Goal: Task Accomplishment & Management: Complete application form

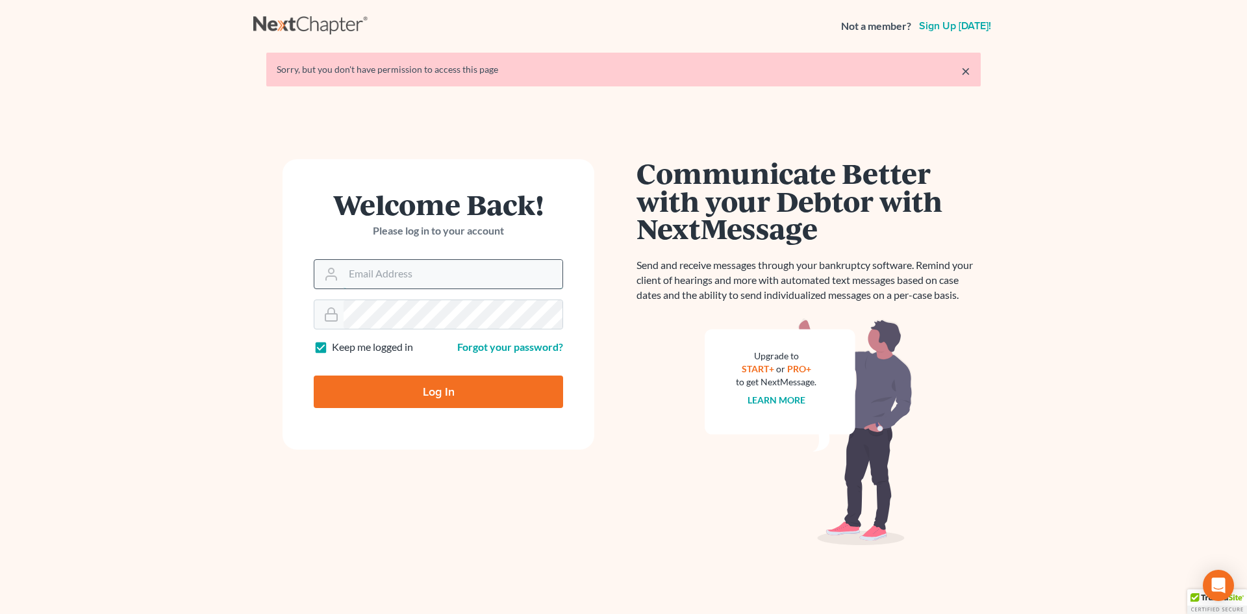
click at [403, 274] on input "Email Address" at bounding box center [453, 274] width 219 height 29
type input "[PERSON_NAME][EMAIL_ADDRESS][DOMAIN_NAME]"
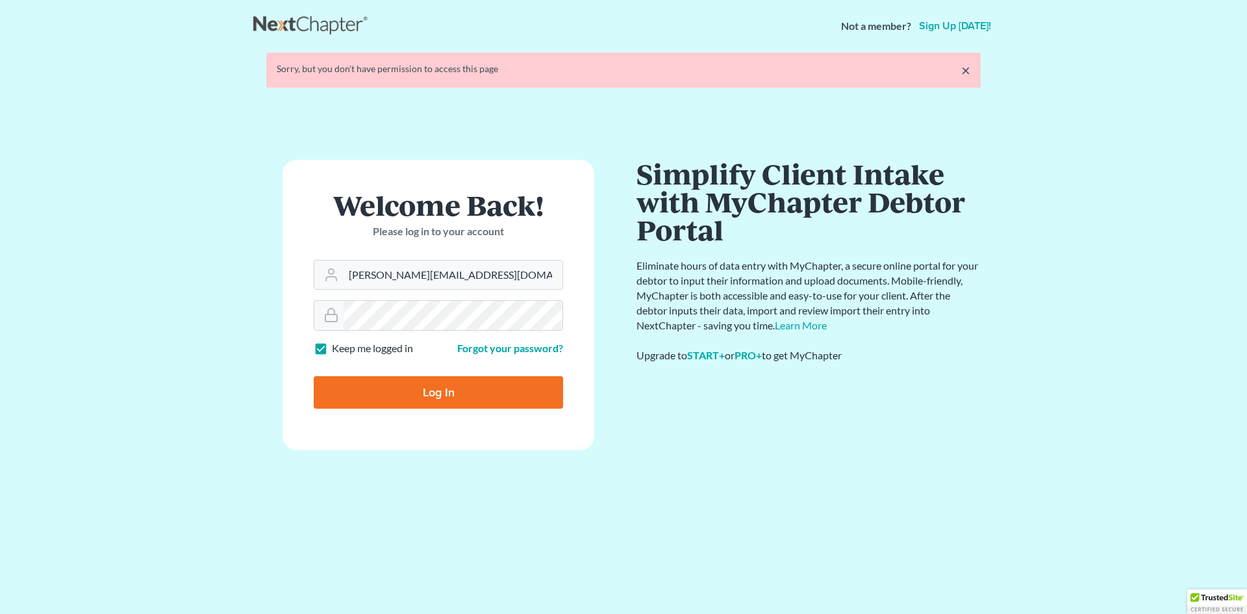
click at [314, 376] on input "Log In" at bounding box center [438, 392] width 249 height 32
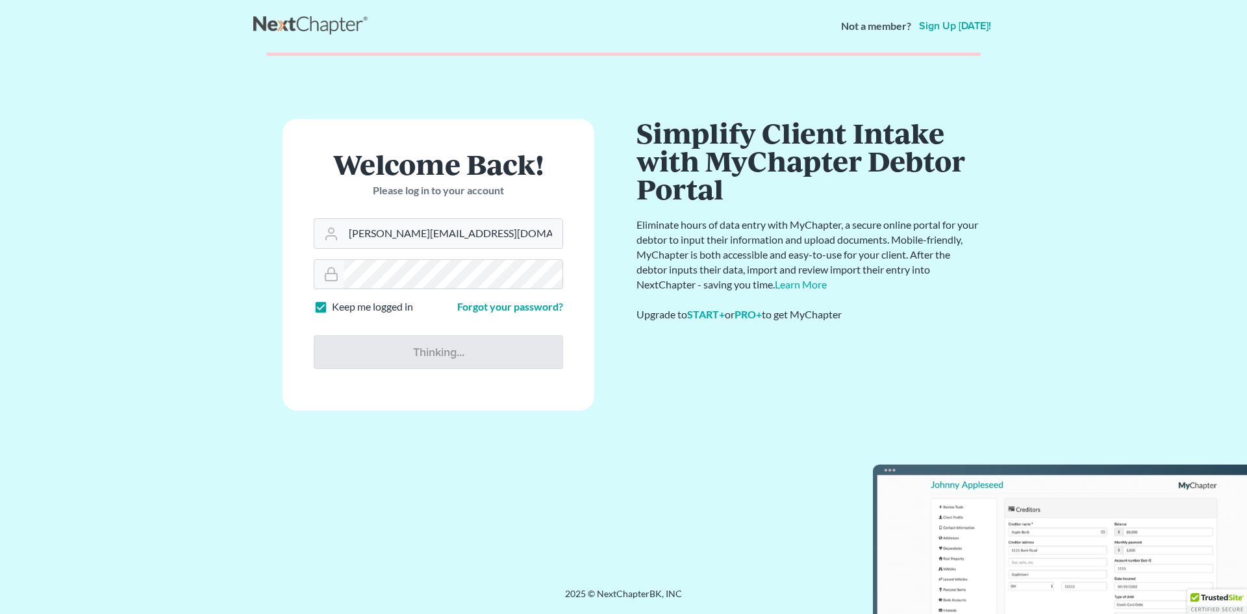
type input "Thinking..."
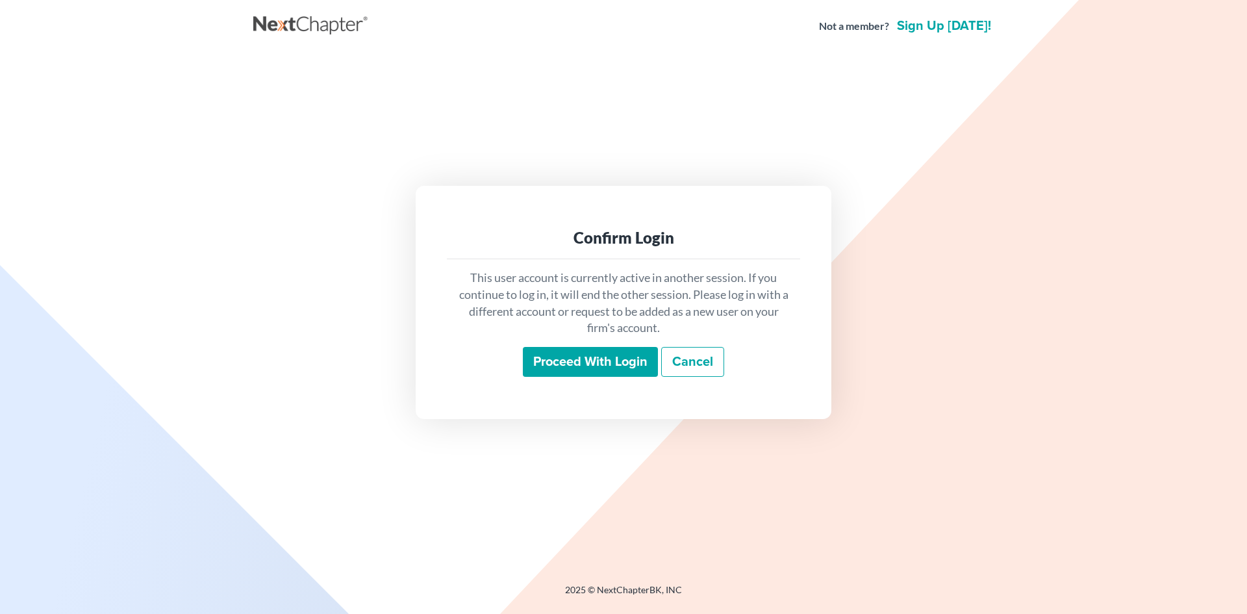
click at [594, 357] on input "Proceed with login" at bounding box center [590, 362] width 135 height 30
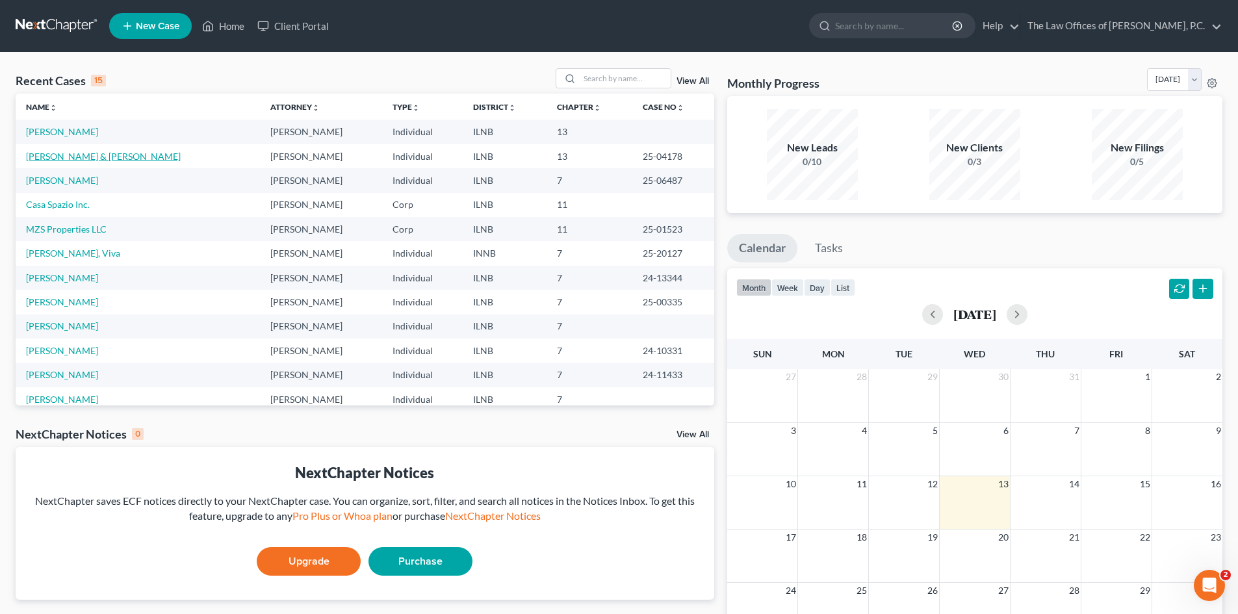
click at [56, 152] on link "Dillon, Paula & John" at bounding box center [103, 156] width 155 height 11
select select "6"
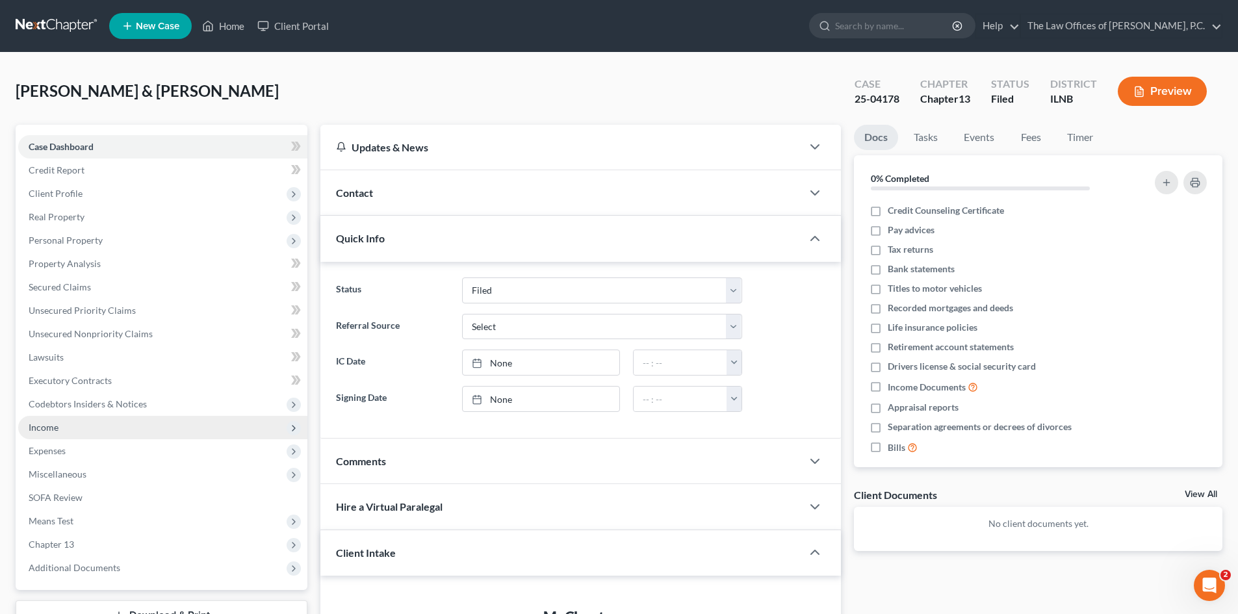
drag, startPoint x: 23, startPoint y: 405, endPoint x: 33, endPoint y: 426, distance: 23.8
click at [26, 413] on span "Codebtors Insiders & Notices" at bounding box center [162, 403] width 289 height 23
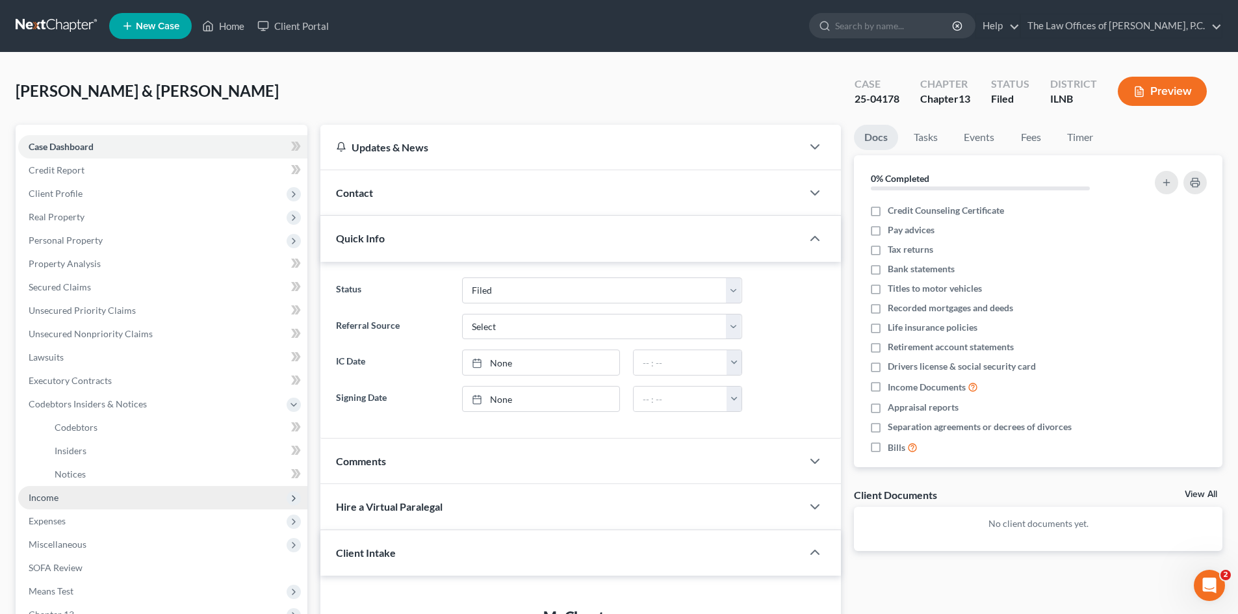
click at [41, 495] on span "Income" at bounding box center [44, 497] width 30 height 11
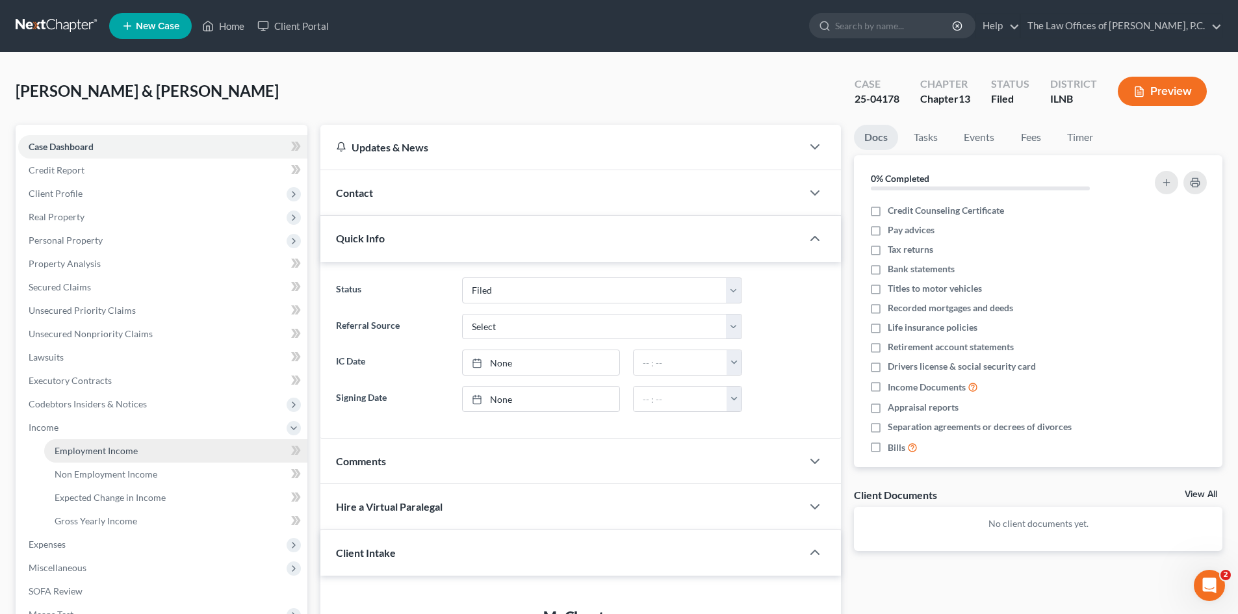
click at [84, 455] on span "Employment Income" at bounding box center [96, 450] width 83 height 11
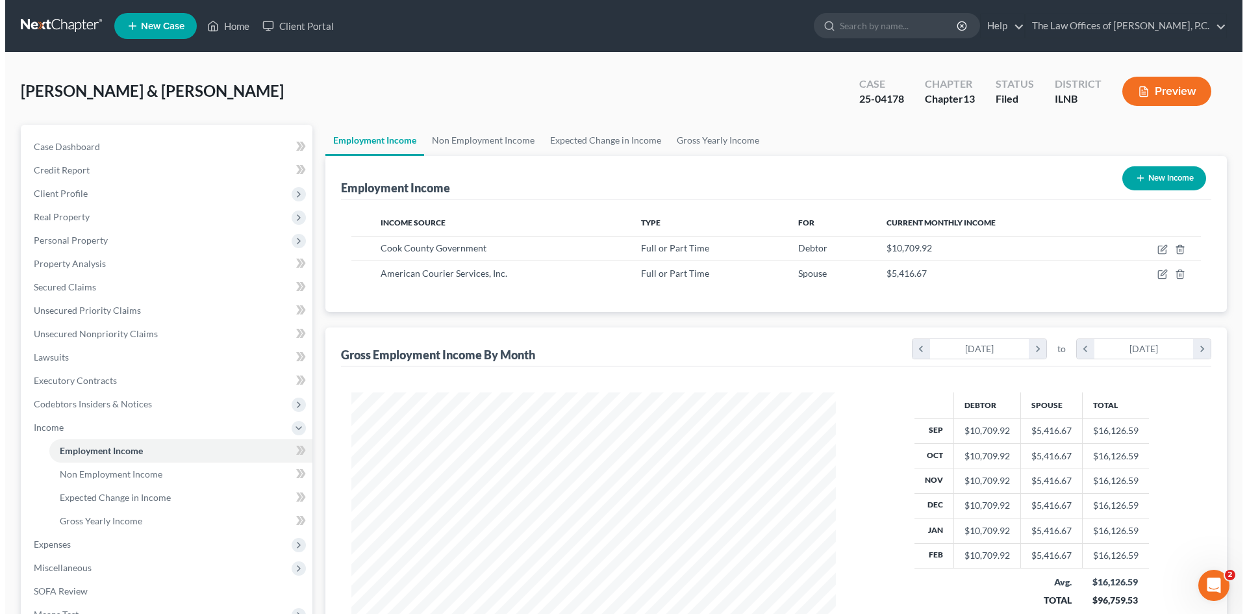
scroll to position [242, 511]
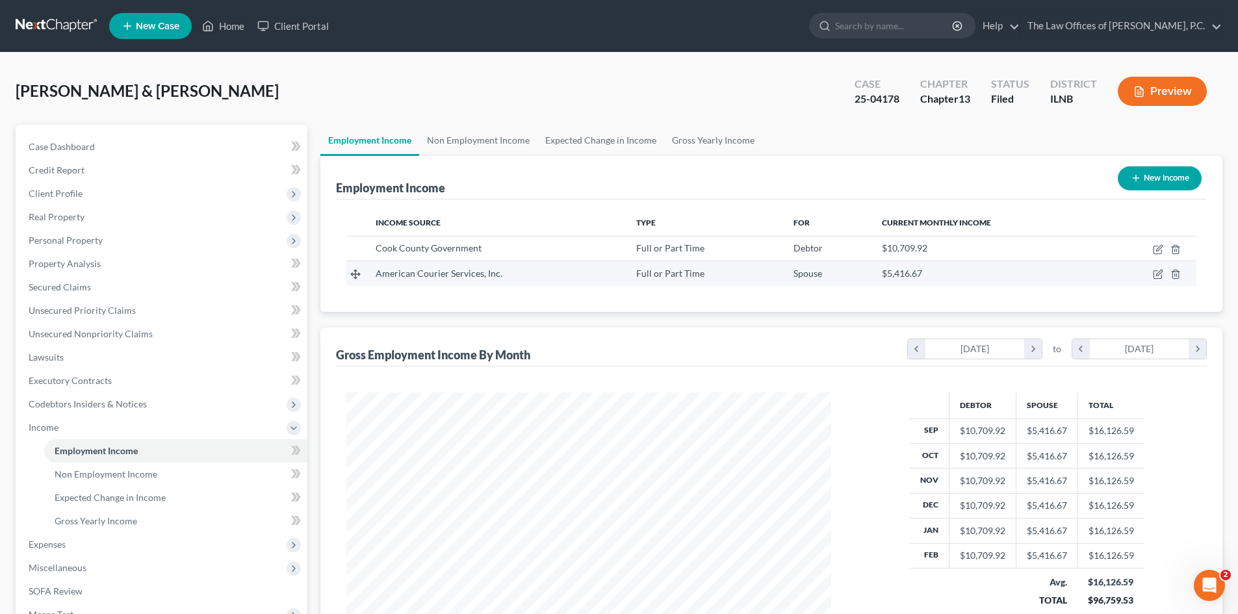
click at [745, 277] on div "Full or Part Time" at bounding box center [704, 273] width 136 height 13
click at [1157, 276] on icon "button" at bounding box center [1159, 273] width 6 height 6
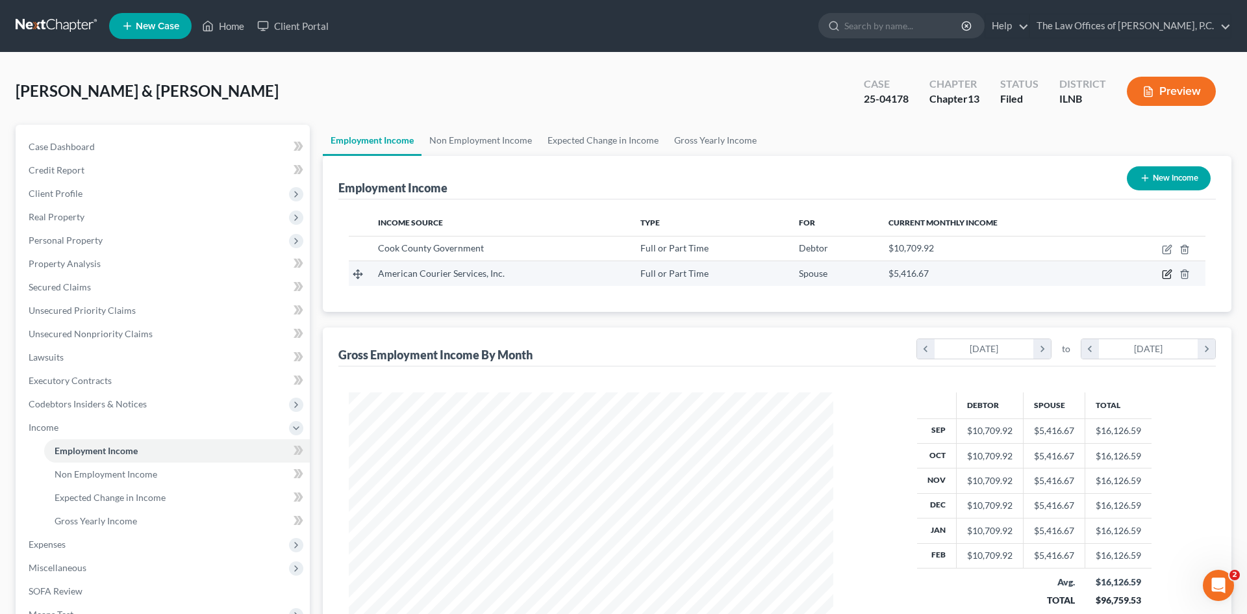
select select "0"
select select "14"
select select "2"
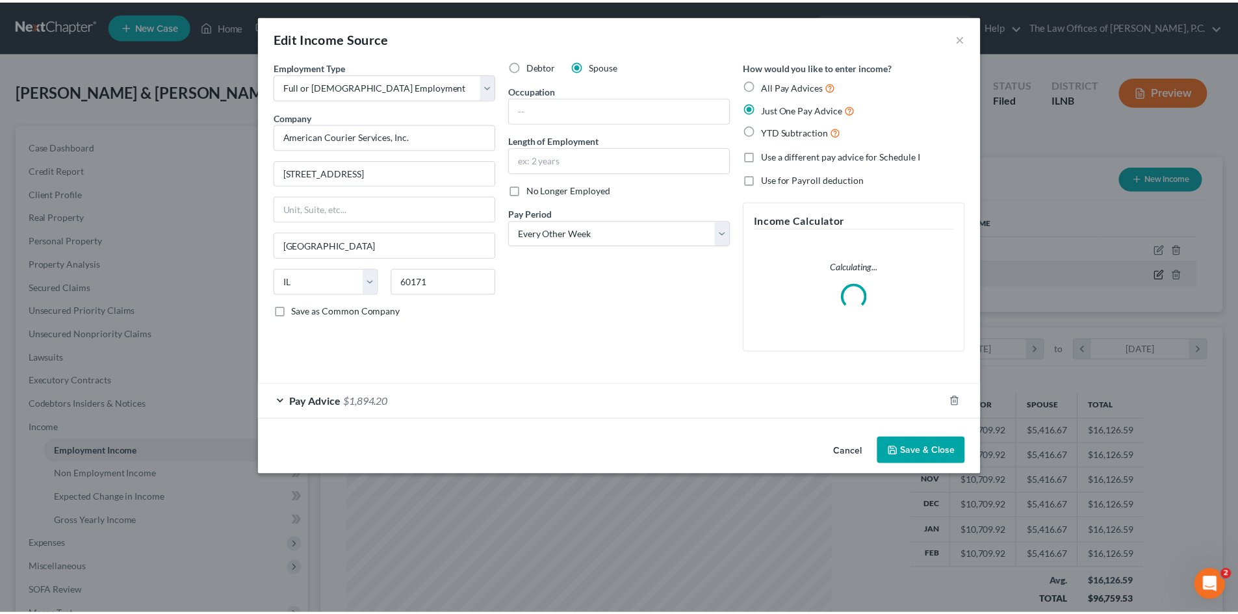
scroll to position [244, 515]
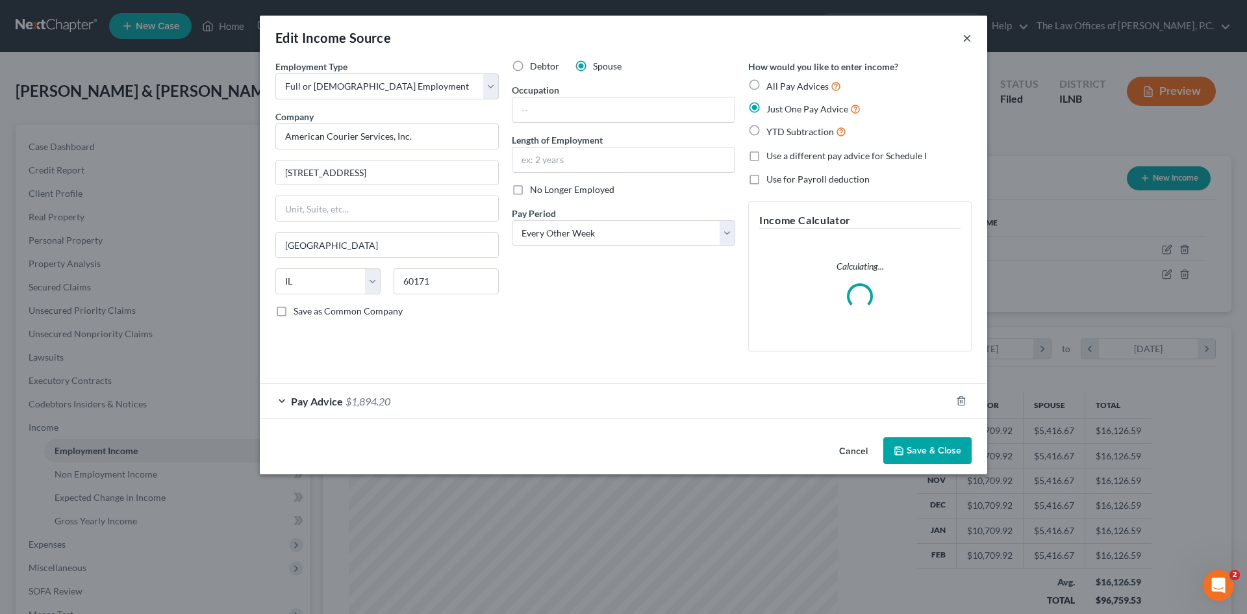
click at [969, 42] on button "×" at bounding box center [967, 38] width 9 height 16
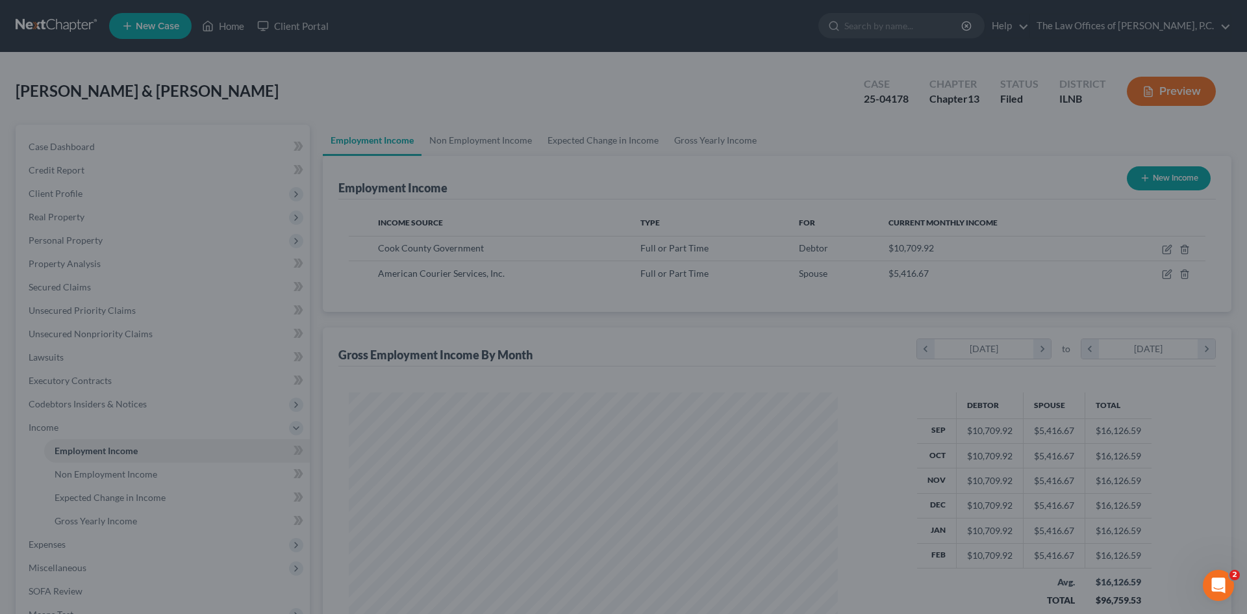
scroll to position [649454, 649186]
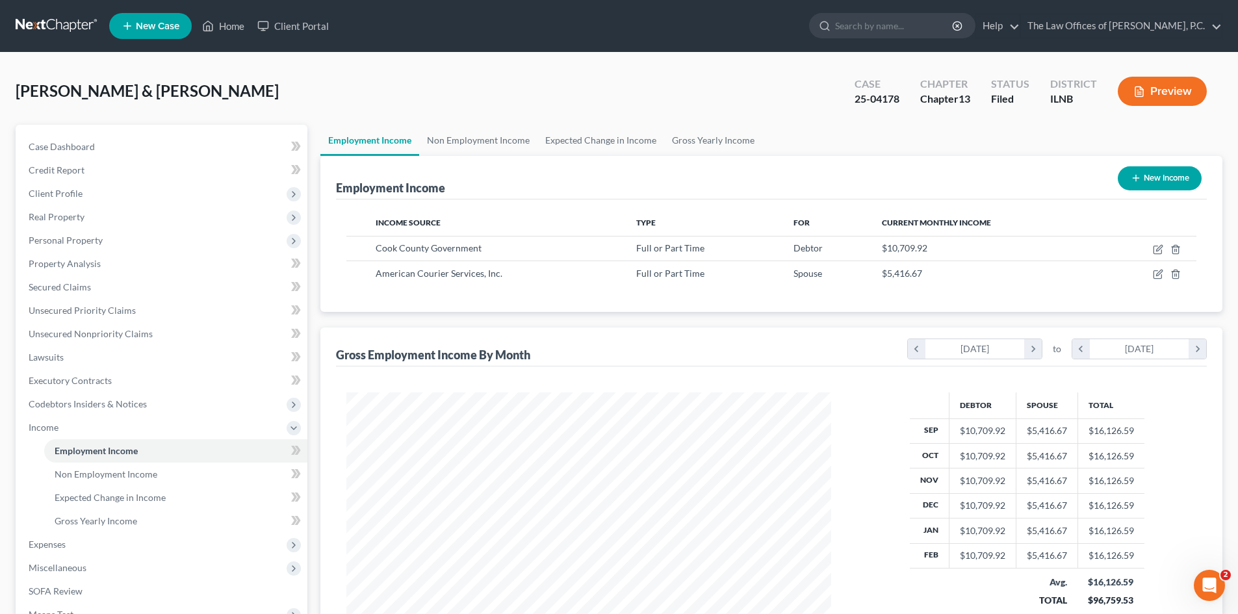
click at [1164, 164] on div "New Income" at bounding box center [1159, 178] width 94 height 34
click at [1158, 183] on button "New Income" at bounding box center [1159, 178] width 84 height 24
select select "0"
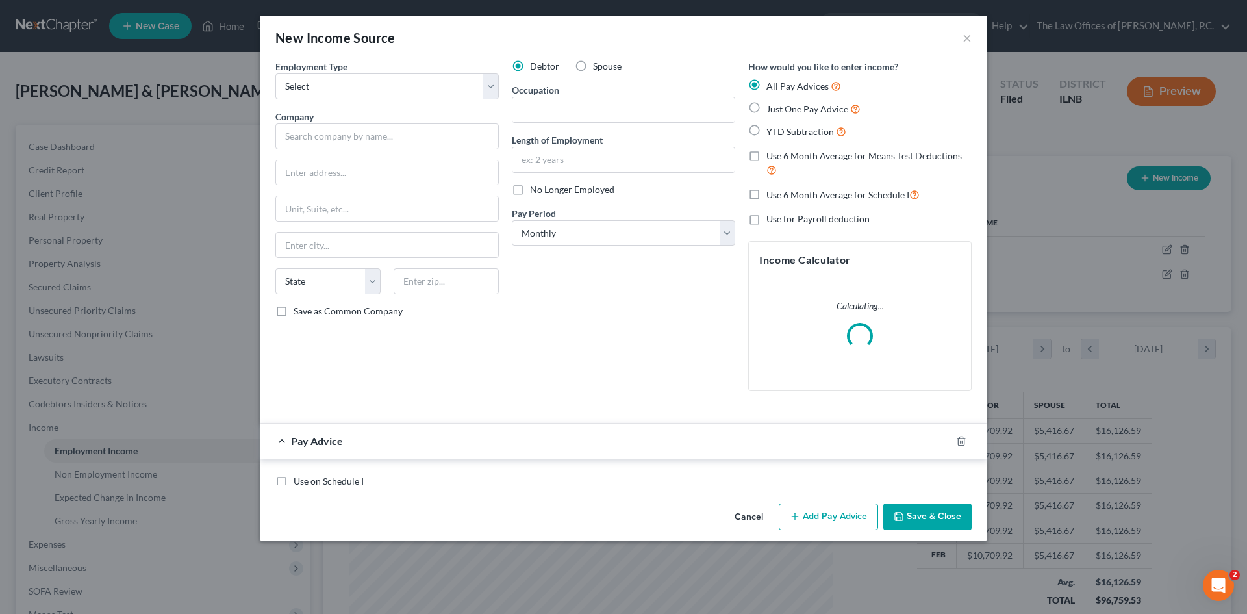
scroll to position [244, 515]
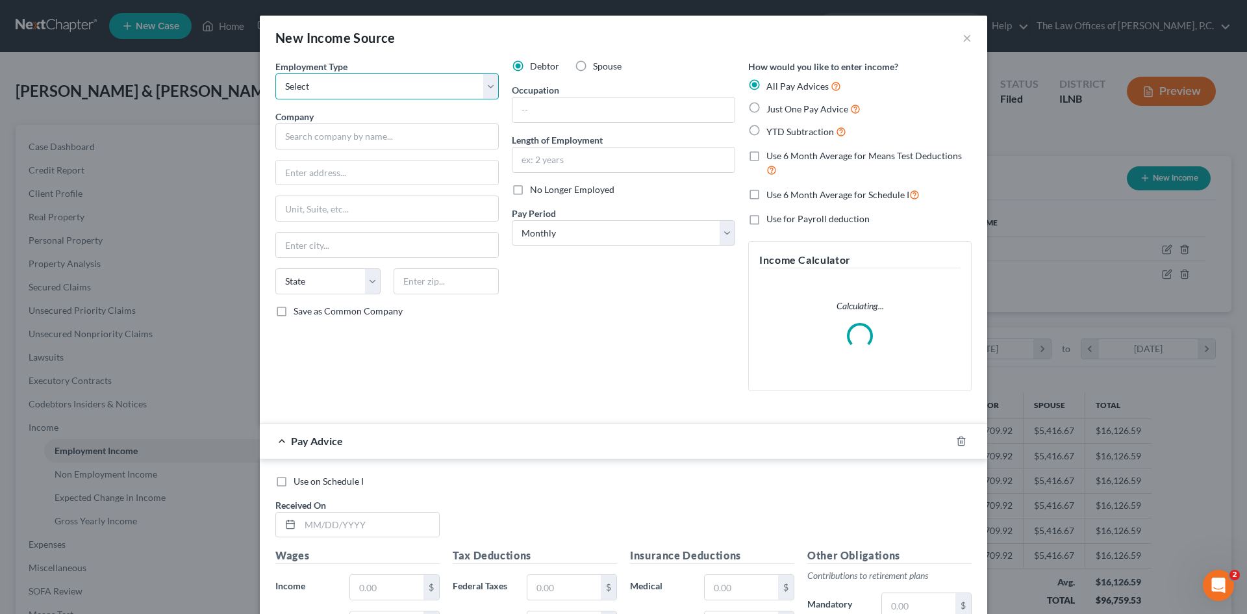
click at [329, 83] on select "Select Full or Part Time Employment Self Employment" at bounding box center [386, 86] width 223 height 26
select select "0"
click at [275, 73] on select "Select Full or Part Time Employment Self Employment" at bounding box center [386, 86] width 223 height 26
click at [304, 144] on input "text" at bounding box center [386, 136] width 223 height 26
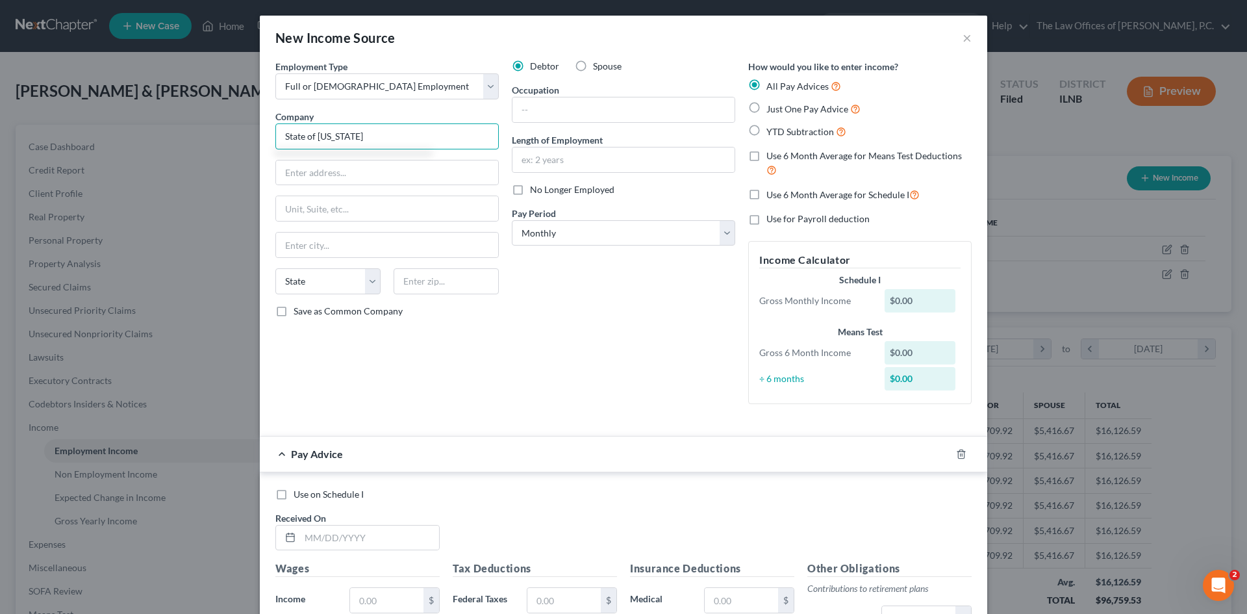
type input "State of Illinois"
click at [411, 275] on input "text" at bounding box center [446, 281] width 105 height 26
type input "62704"
type input "Springfield"
select select "14"
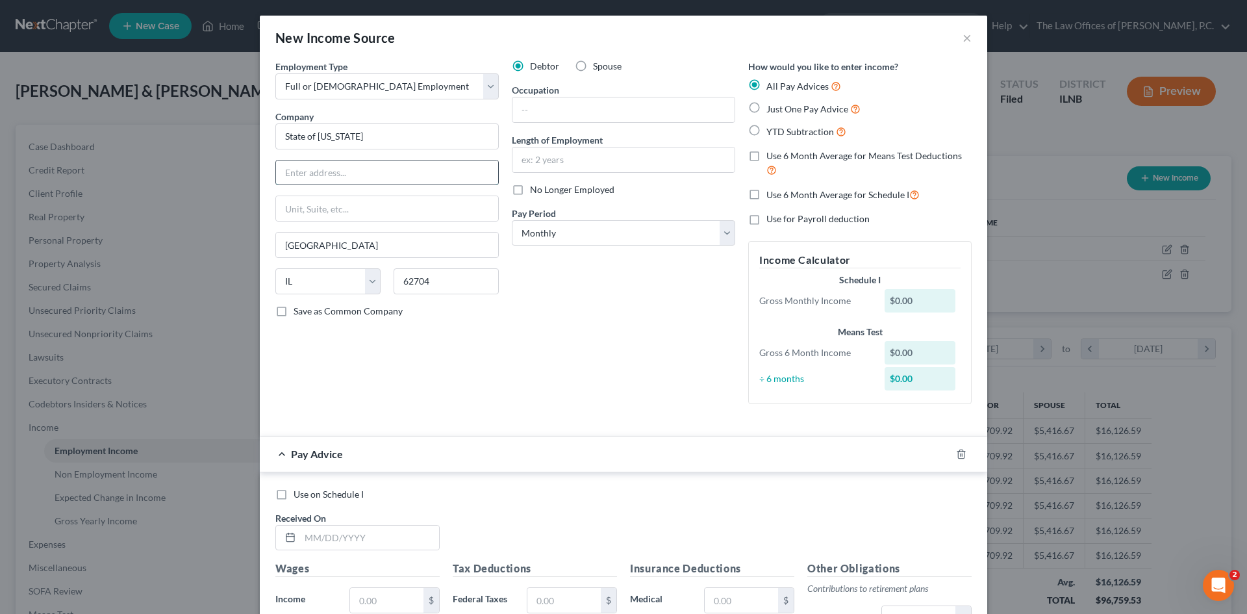
click at [314, 176] on input "text" at bounding box center [387, 172] width 222 height 25
paste input "325 West Adams Street"
type input "325 West Adams Street"
click at [553, 167] on input "text" at bounding box center [624, 159] width 222 height 25
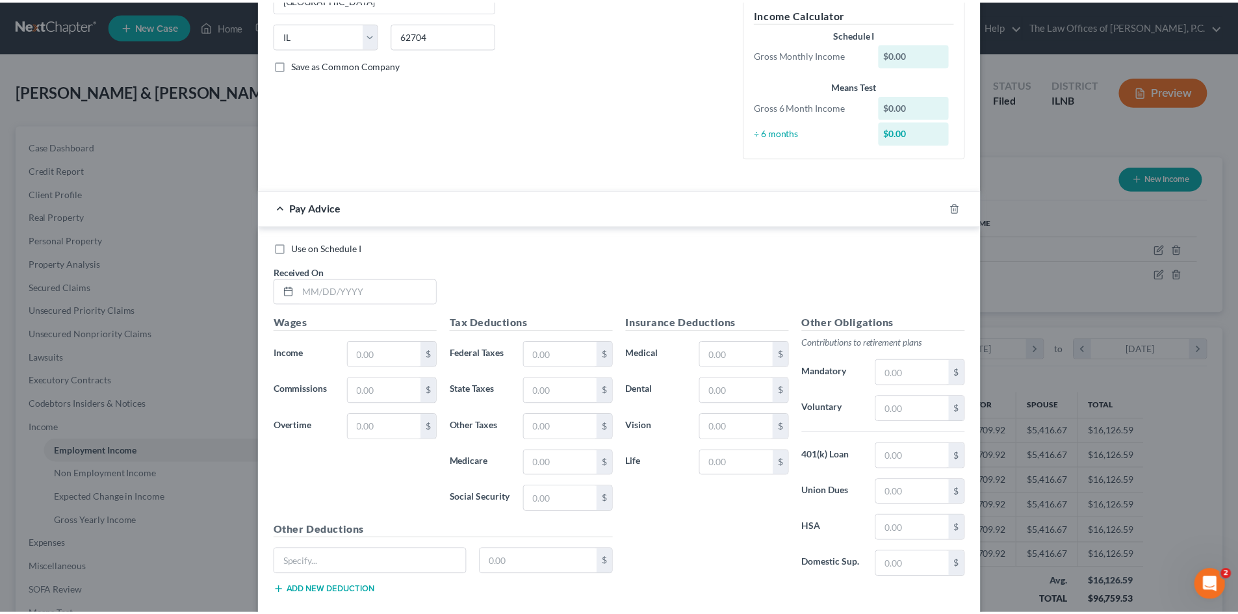
scroll to position [320, 0]
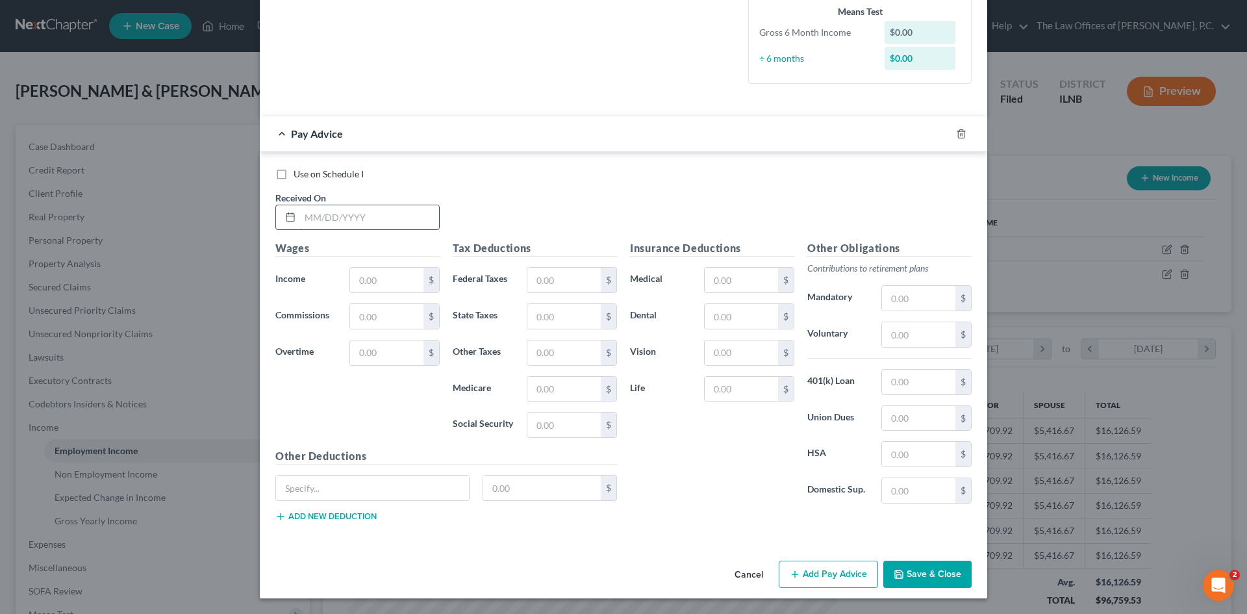
type input "6 months"
click at [321, 223] on input "text" at bounding box center [369, 217] width 139 height 25
type input "8/11/25"
type input "2,916.67"
type input "147.04"
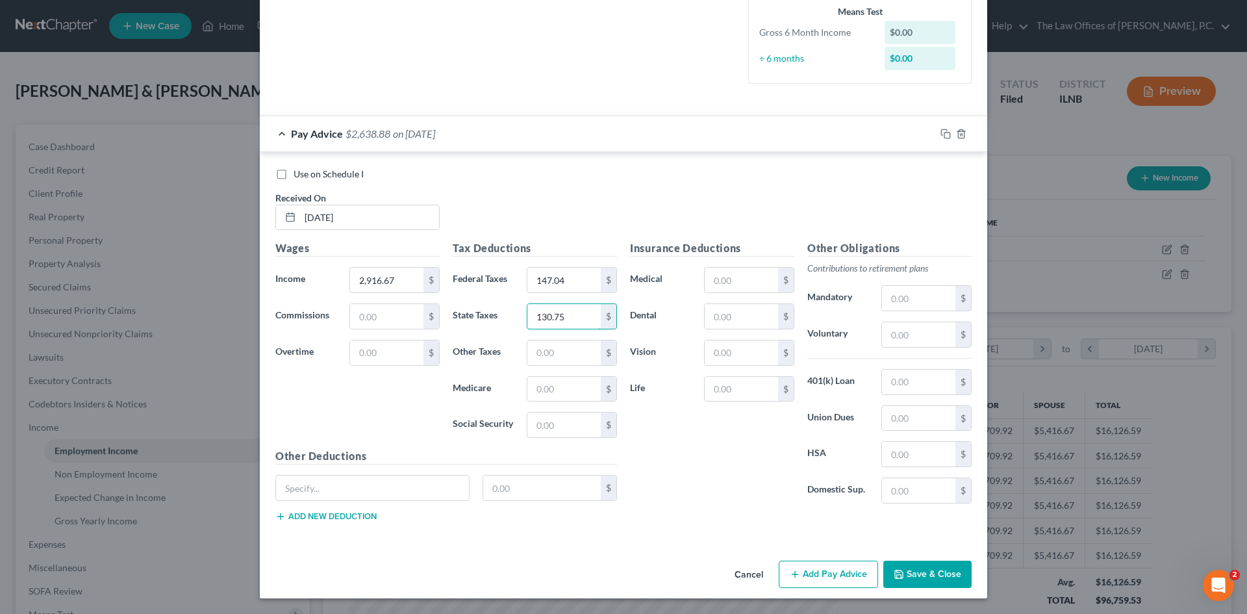
type input "130.75"
type input "213.23"
click at [556, 424] on input "text" at bounding box center [564, 425] width 73 height 25
type input "213.23"
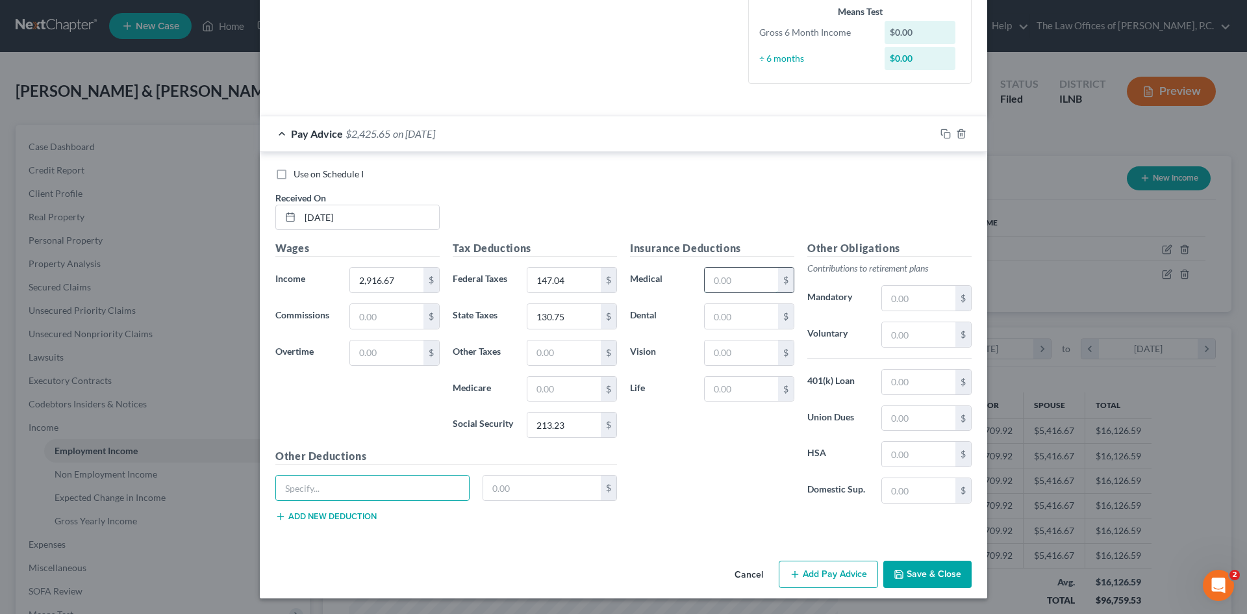
click at [731, 284] on input "text" at bounding box center [741, 280] width 73 height 25
click at [712, 398] on input "text" at bounding box center [741, 389] width 73 height 25
type input "63"
click at [899, 300] on input "text" at bounding box center [918, 298] width 73 height 25
click at [736, 286] on input "text" at bounding box center [741, 280] width 73 height 25
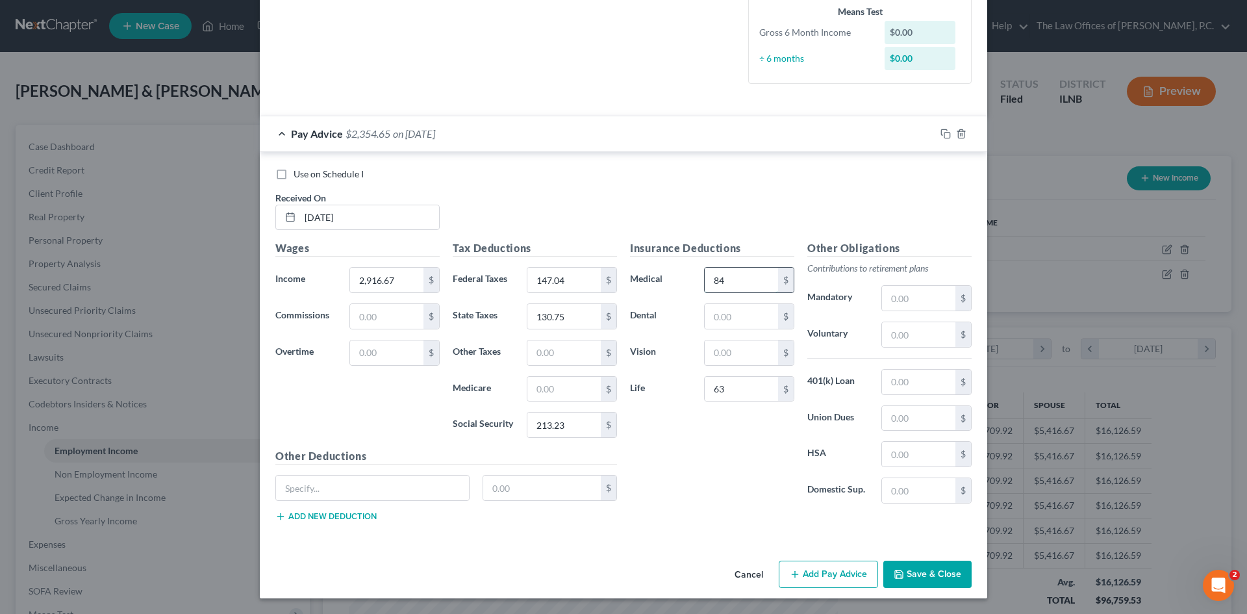
type input "84"
click at [920, 575] on button "Save & Close" at bounding box center [928, 574] width 88 height 27
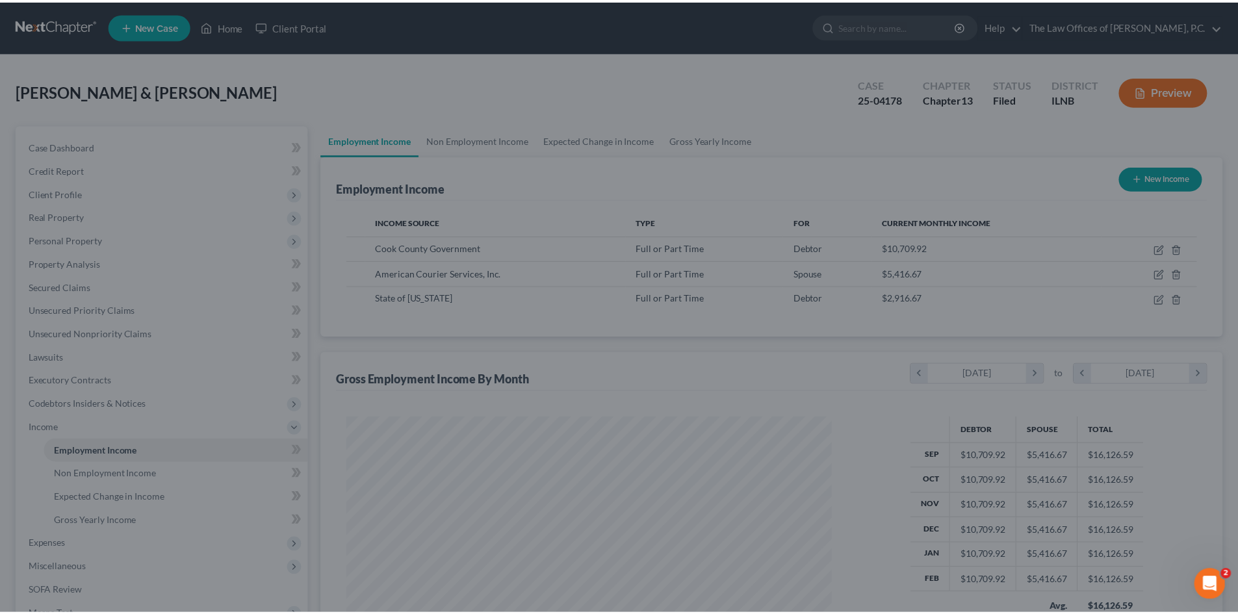
scroll to position [649454, 649186]
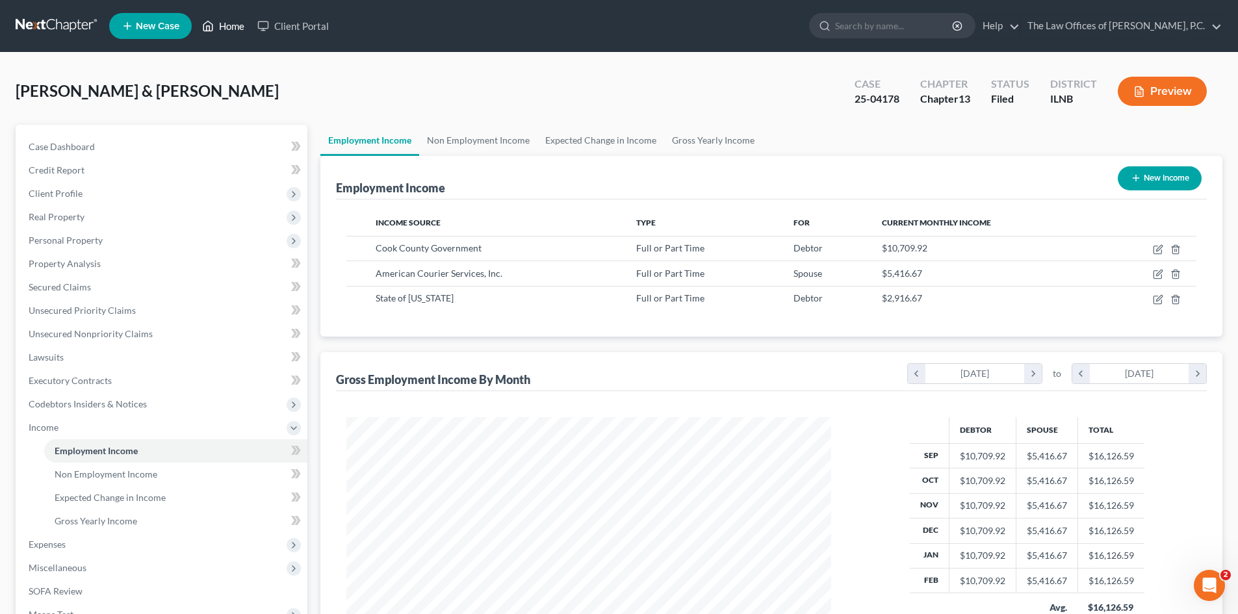
click at [210, 27] on polyline at bounding box center [208, 28] width 3 height 5
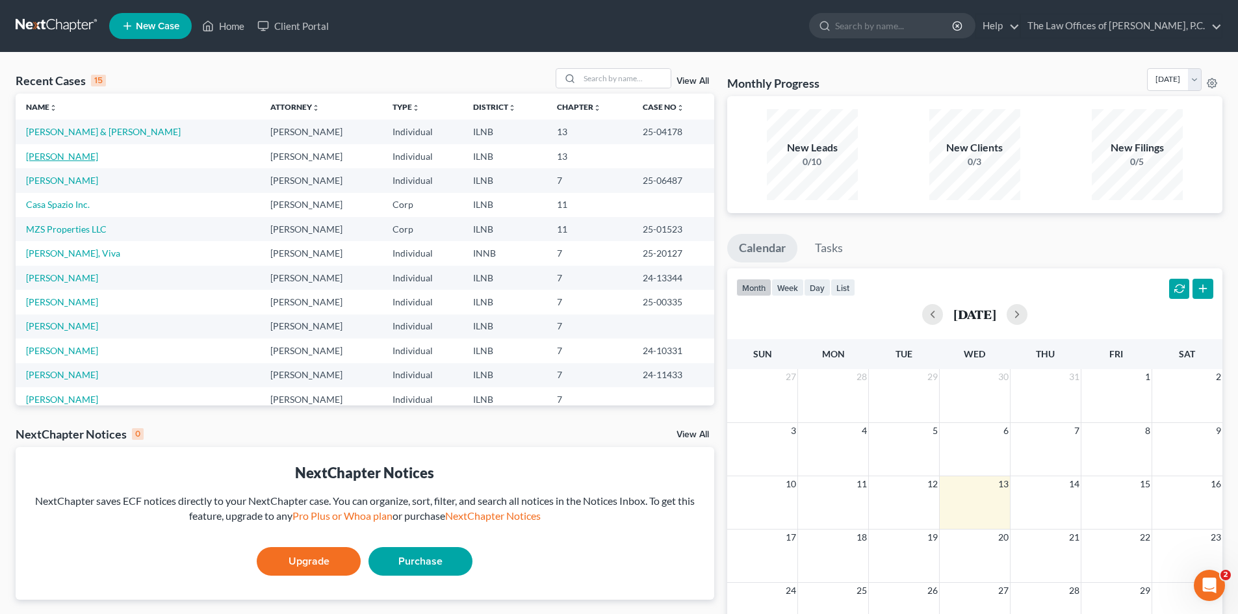
click at [51, 157] on link "Ragassa, Solomon" at bounding box center [62, 156] width 72 height 11
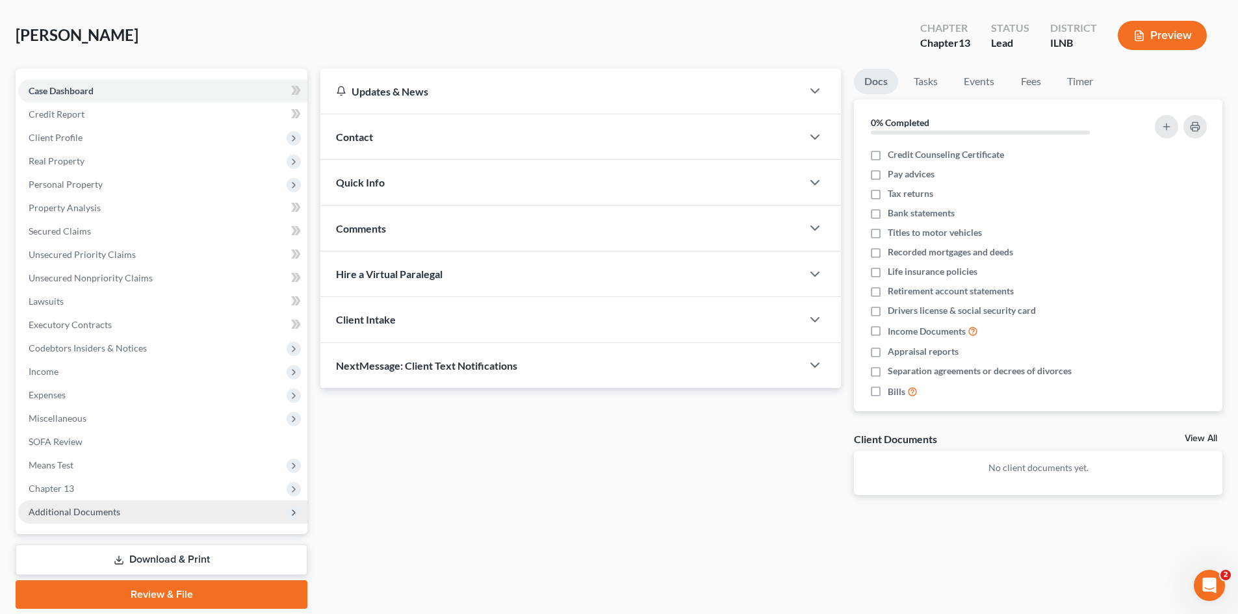
scroll to position [100, 0]
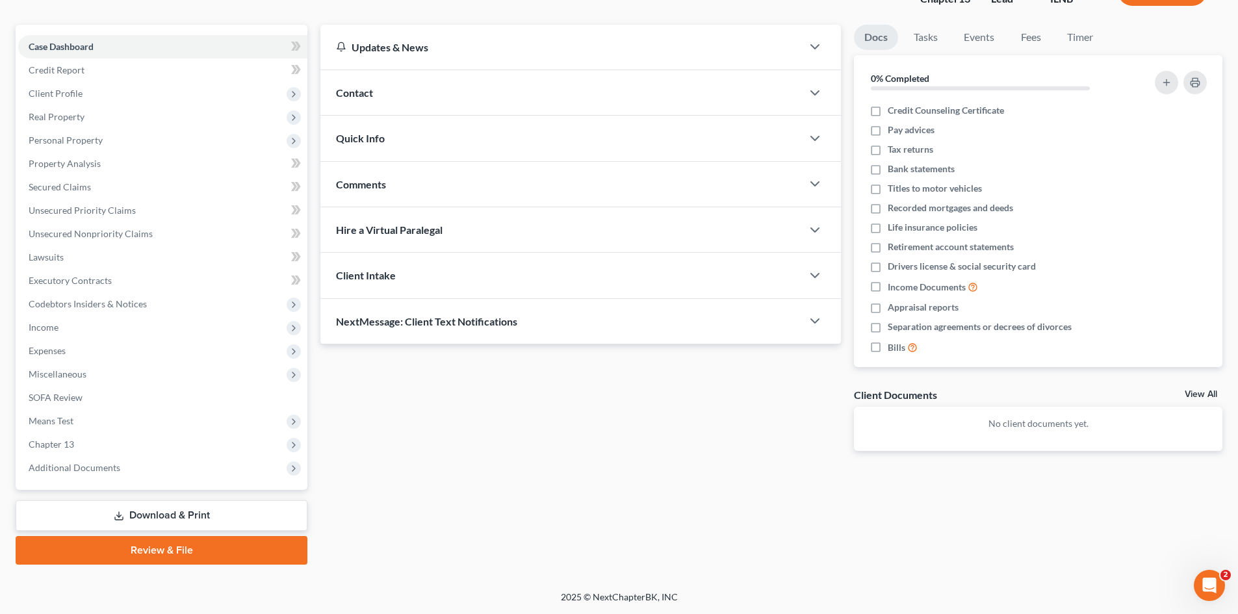
click at [198, 524] on link "Download & Print" at bounding box center [162, 515] width 292 height 31
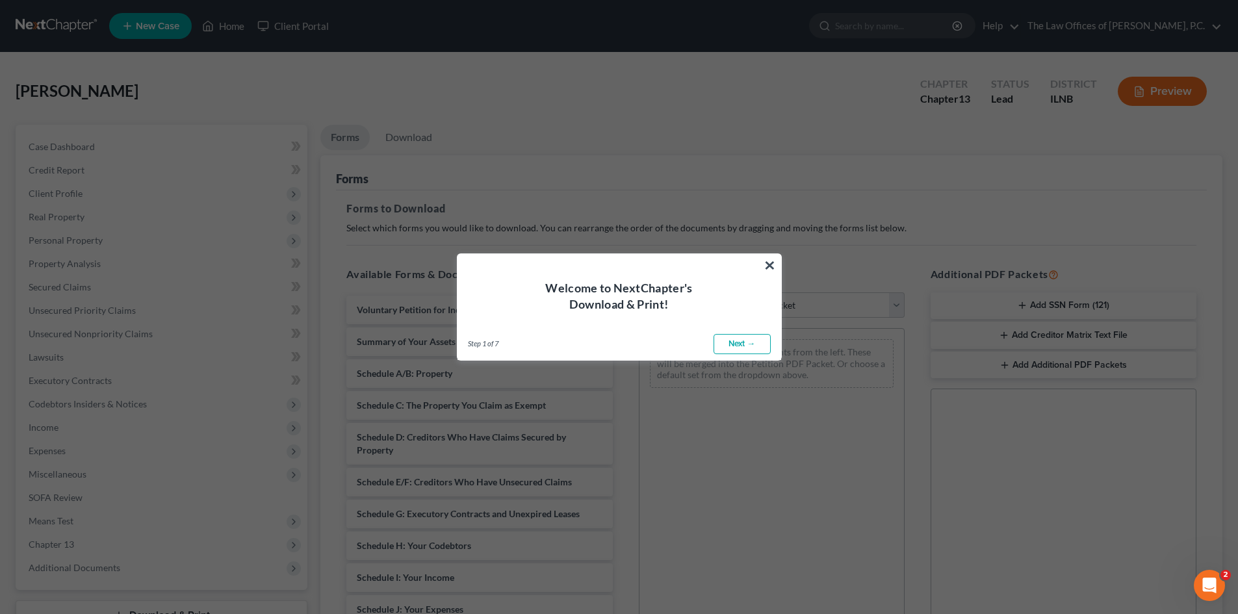
click at [732, 342] on link "Next →" at bounding box center [741, 344] width 57 height 21
select select "0"
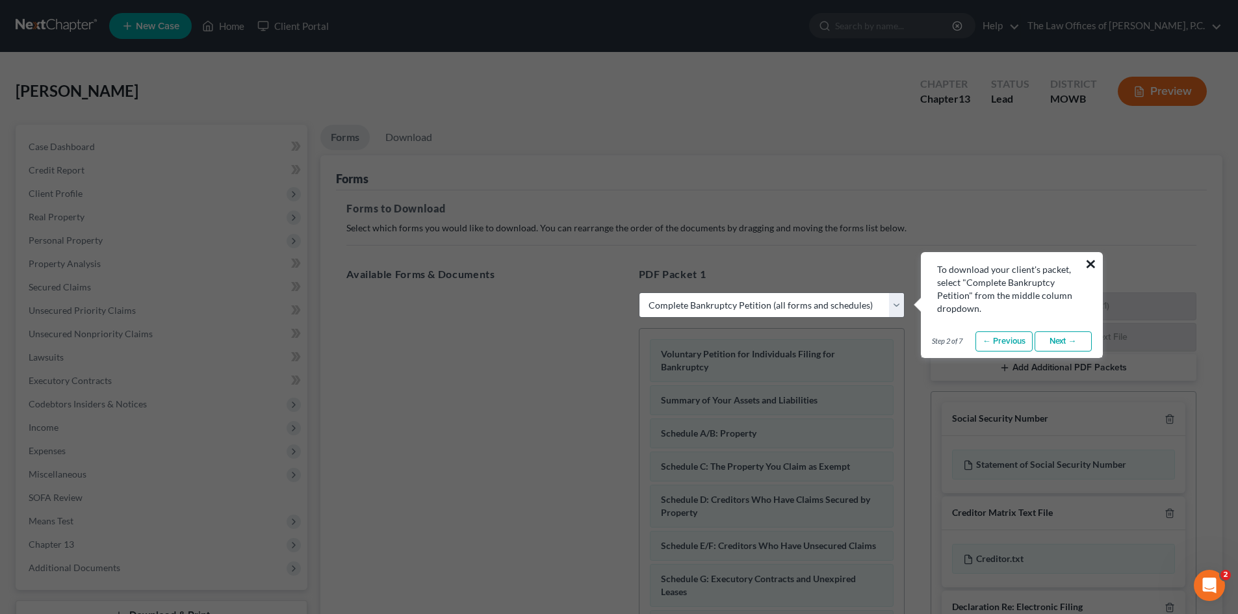
click at [1095, 264] on button "×" at bounding box center [1090, 263] width 12 height 21
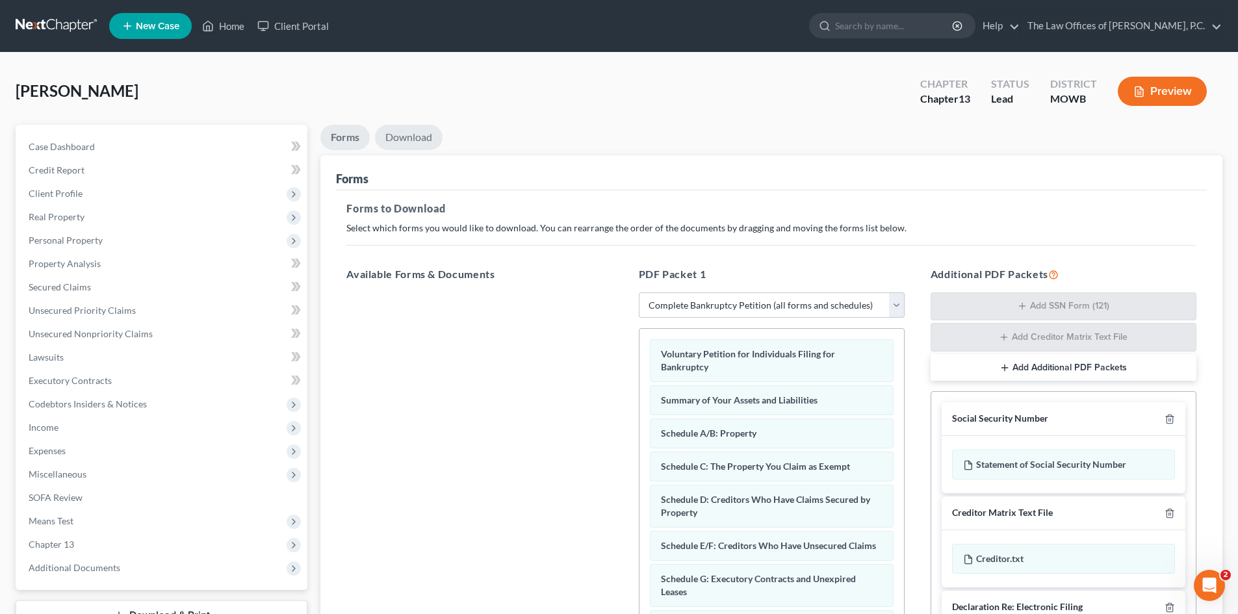
click at [410, 141] on link "Download" at bounding box center [409, 137] width 68 height 25
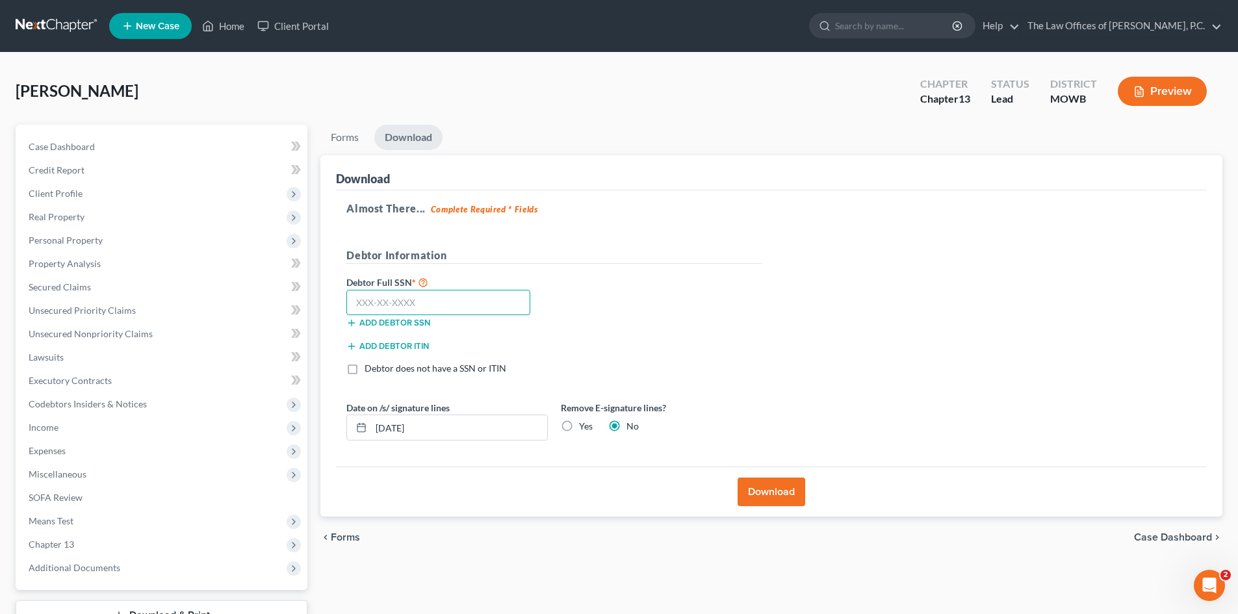
click at [390, 305] on input "text" at bounding box center [438, 303] width 184 height 26
type input "002-94-7551"
click at [579, 430] on label "Yes" at bounding box center [586, 426] width 14 height 13
click at [584, 428] on input "Yes" at bounding box center [588, 424] width 8 height 8
radio input "true"
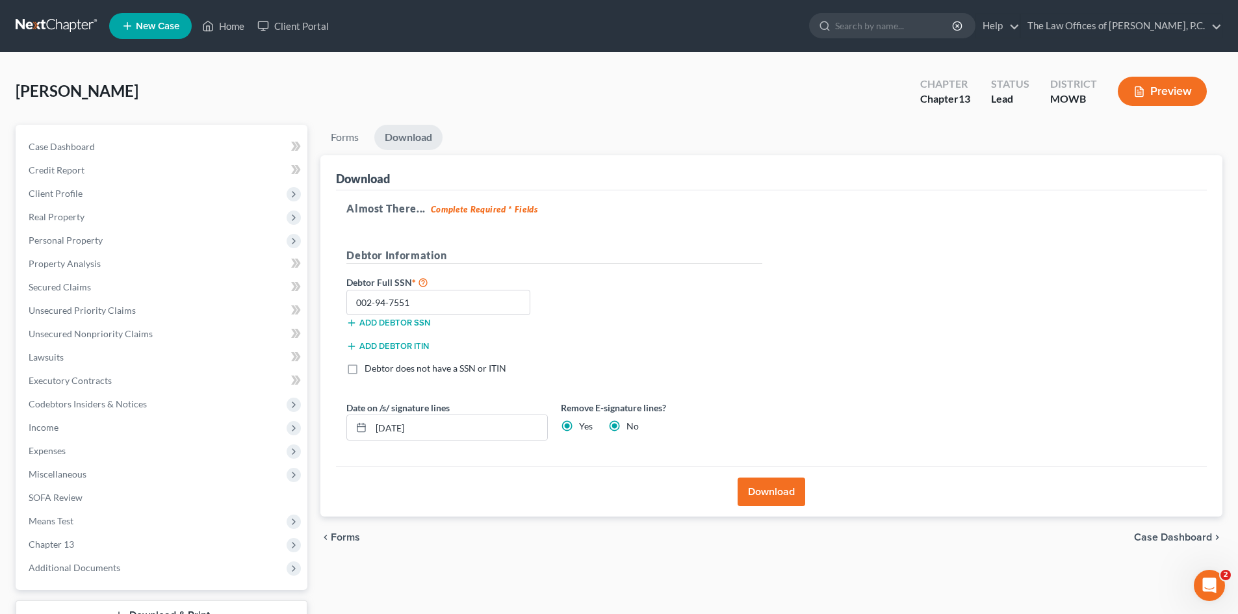
radio input "false"
click at [769, 494] on button "Download" at bounding box center [771, 492] width 68 height 29
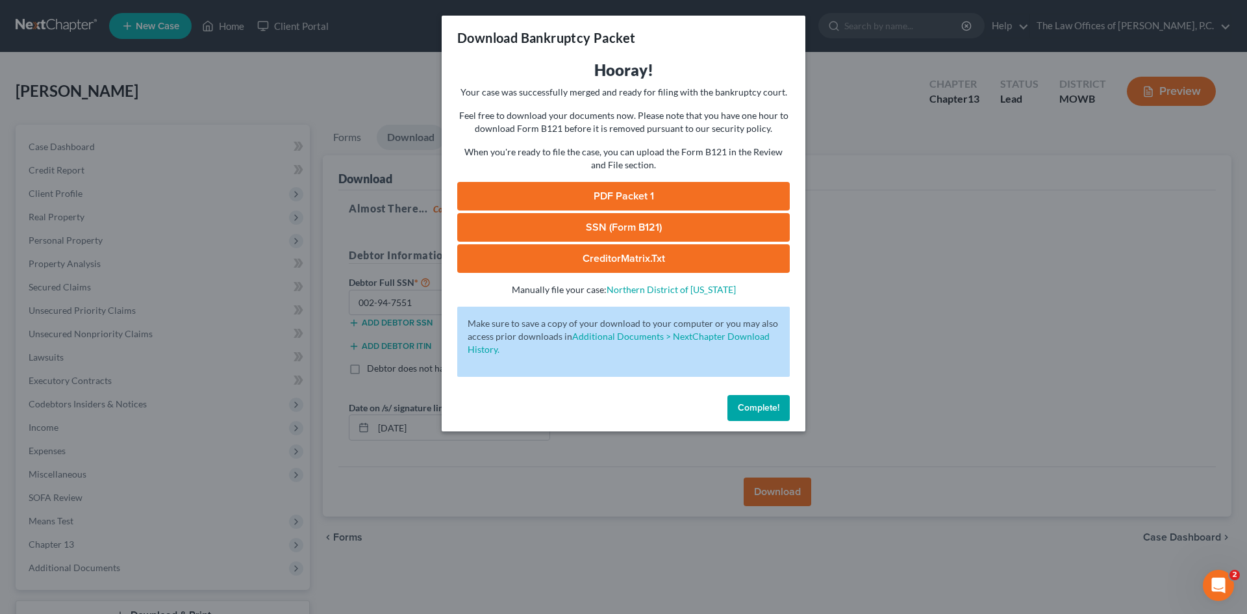
click at [631, 195] on link "PDF Packet 1" at bounding box center [623, 196] width 333 height 29
click at [619, 235] on link "SSN (Form B121)" at bounding box center [623, 227] width 333 height 29
click at [770, 411] on span "Complete!" at bounding box center [759, 407] width 42 height 11
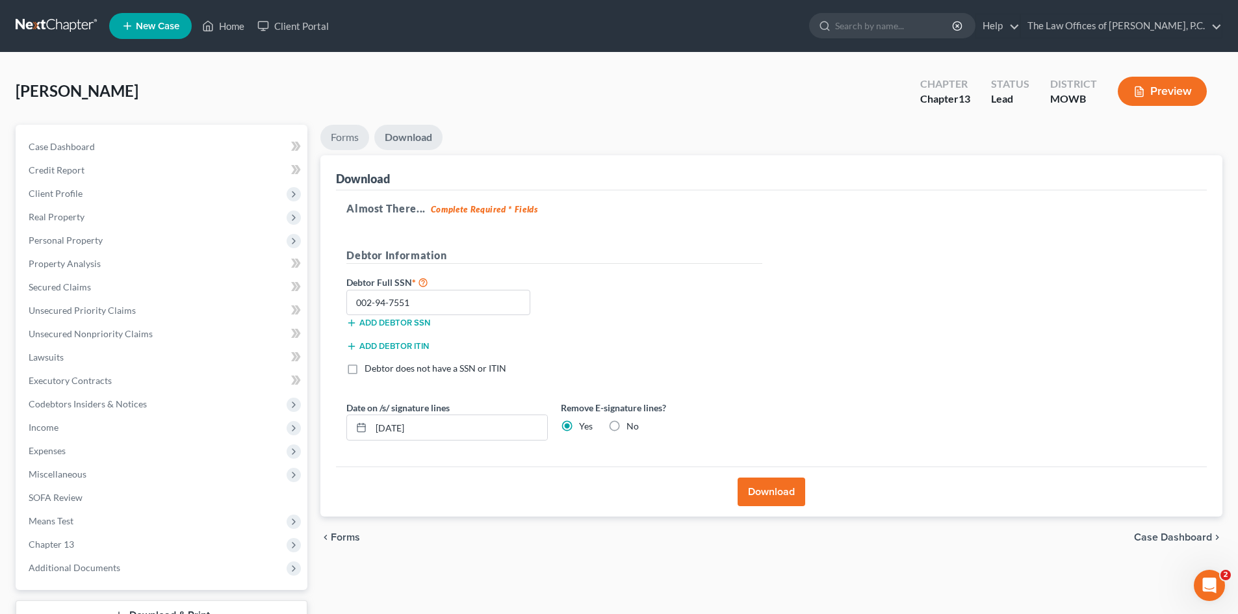
click at [336, 136] on link "Forms" at bounding box center [344, 137] width 49 height 25
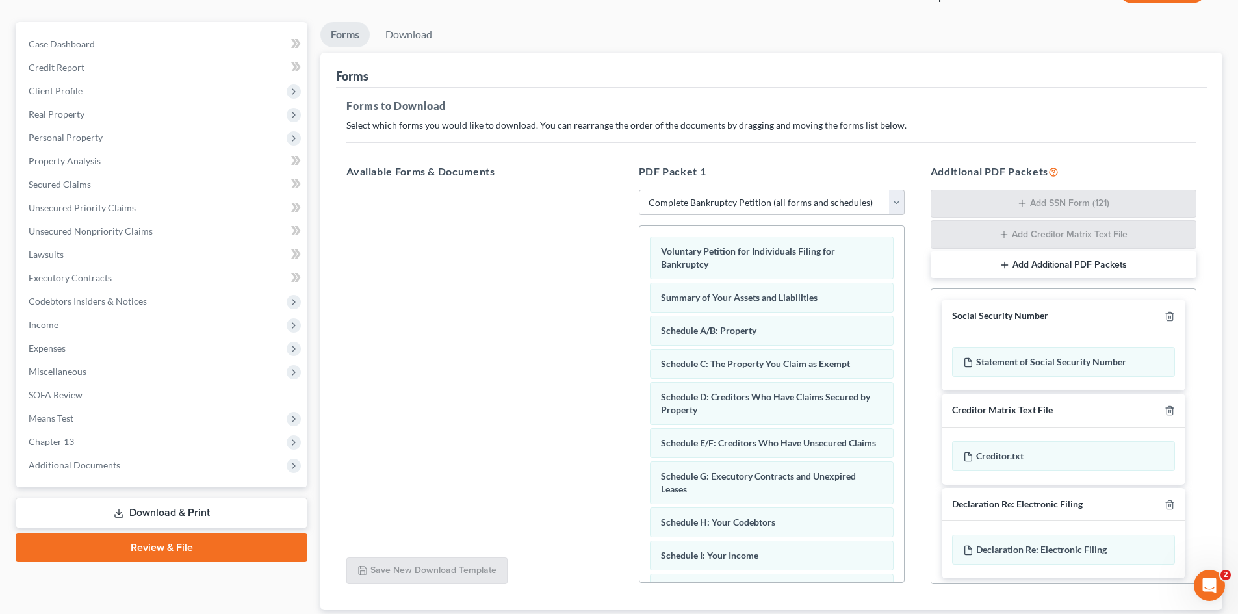
click at [891, 203] on select "Choose Default Petition PDF Packet Complete Bankruptcy Petition (all forms and …" at bounding box center [772, 203] width 266 height 26
select select "3"
click at [639, 190] on select "Choose Default Petition PDF Packet Complete Bankruptcy Petition (all forms and …" at bounding box center [772, 203] width 266 height 26
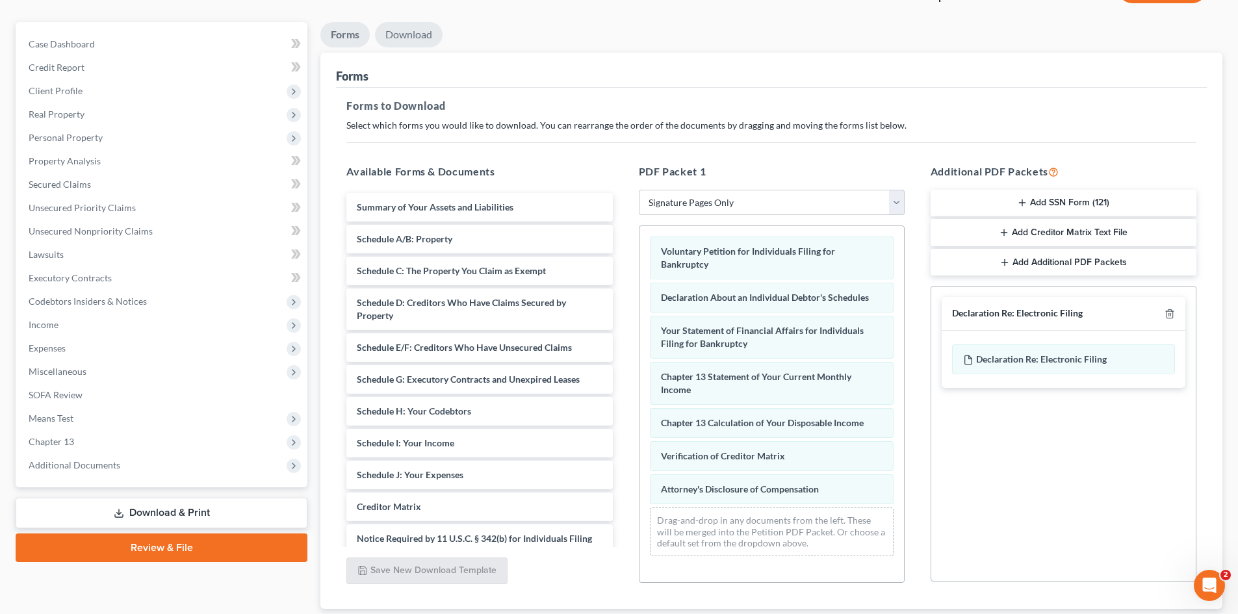
click at [409, 27] on link "Download" at bounding box center [409, 34] width 68 height 25
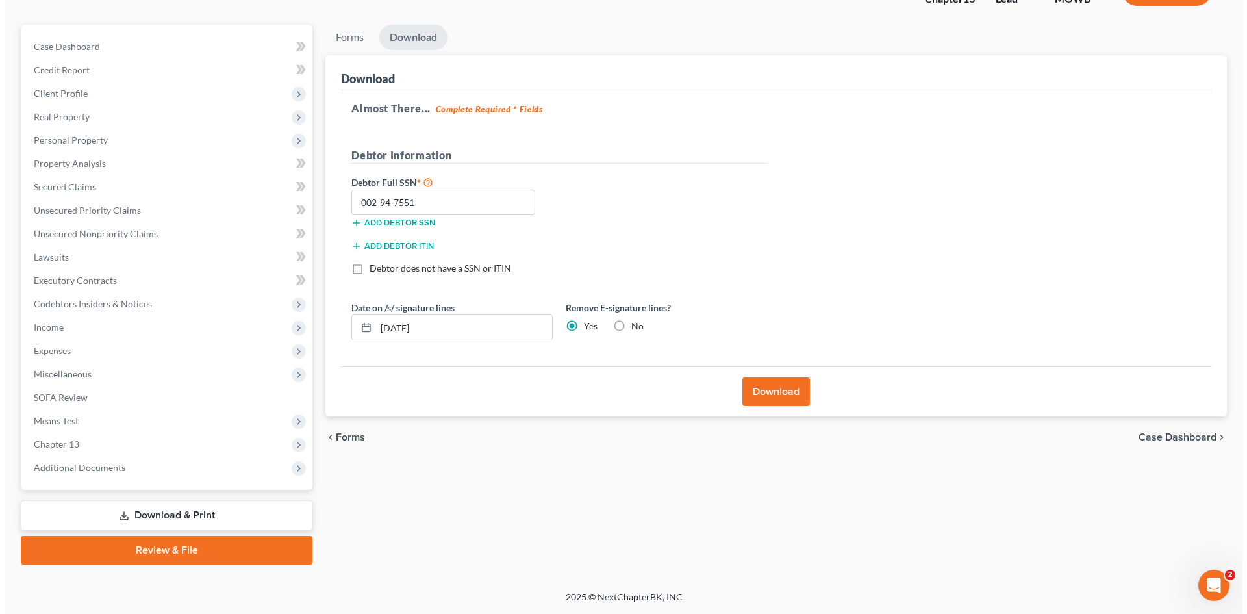
scroll to position [100, 0]
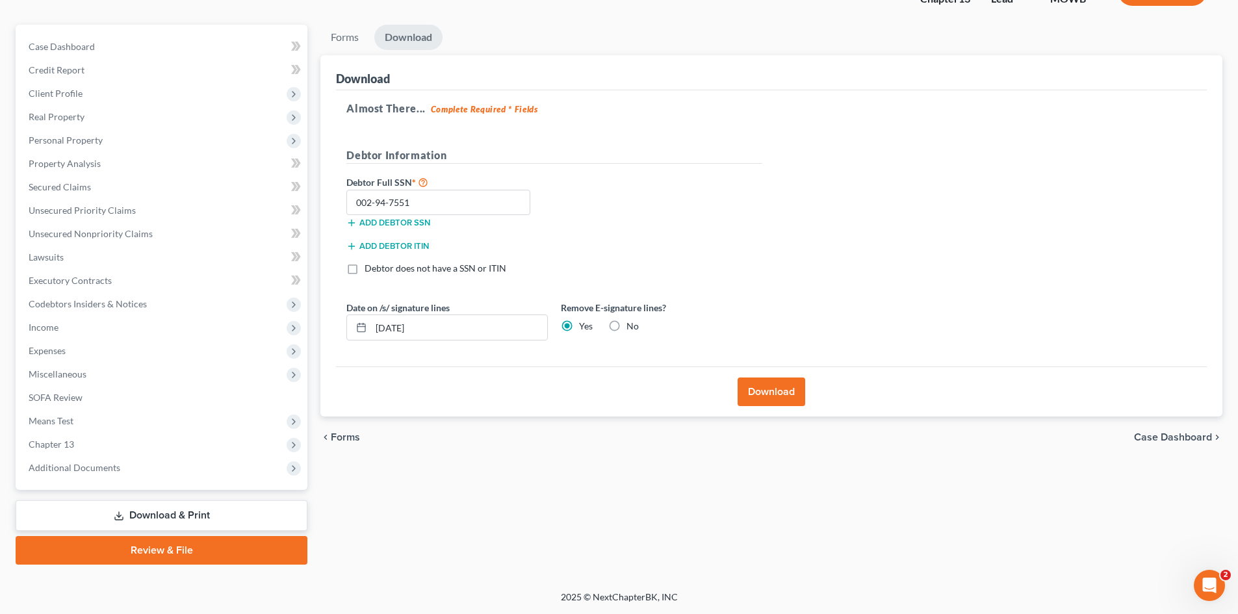
click at [767, 396] on button "Download" at bounding box center [771, 391] width 68 height 29
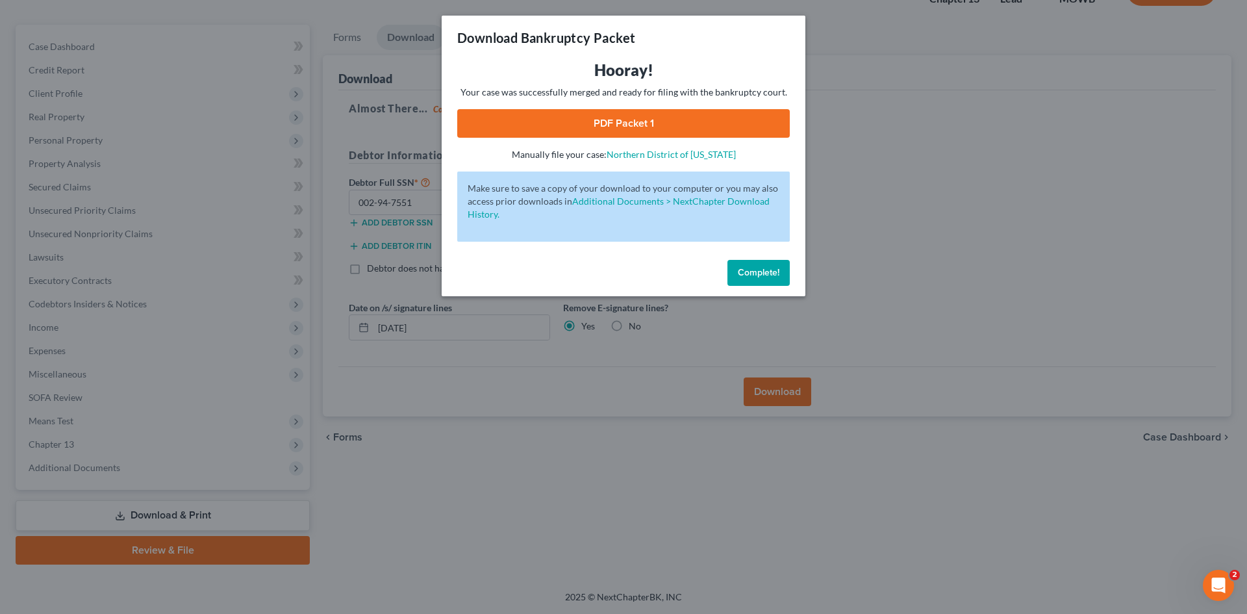
click at [647, 122] on link "PDF Packet 1" at bounding box center [623, 123] width 333 height 29
